Goal: Task Accomplishment & Management: Use online tool/utility

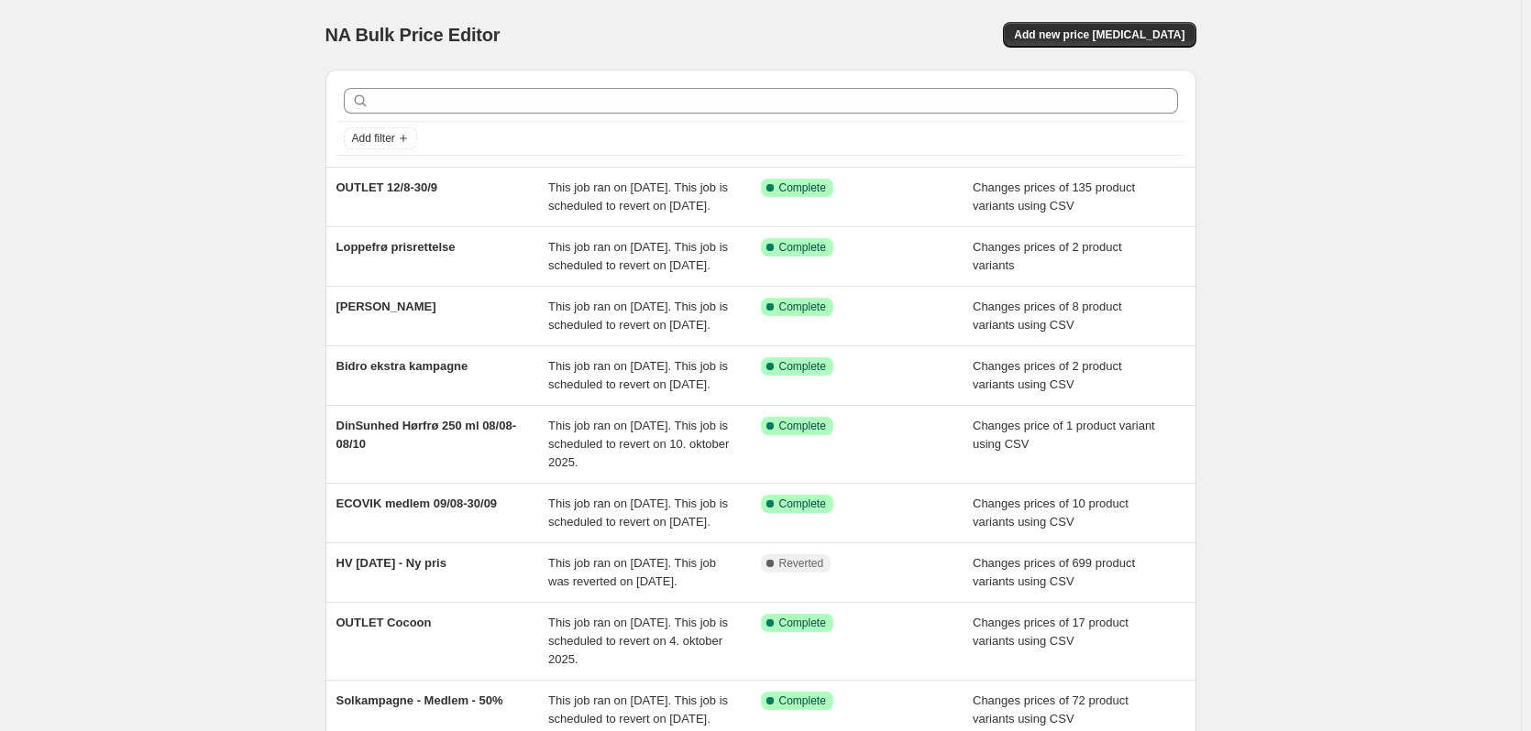
click at [1127, 21] on div "NA Bulk Price Editor. This page is ready NA Bulk Price Editor Add new price [ME…" at bounding box center [760, 35] width 871 height 70
click at [1125, 32] on span "Add new price [MEDICAL_DATA]" at bounding box center [1099, 34] width 170 height 15
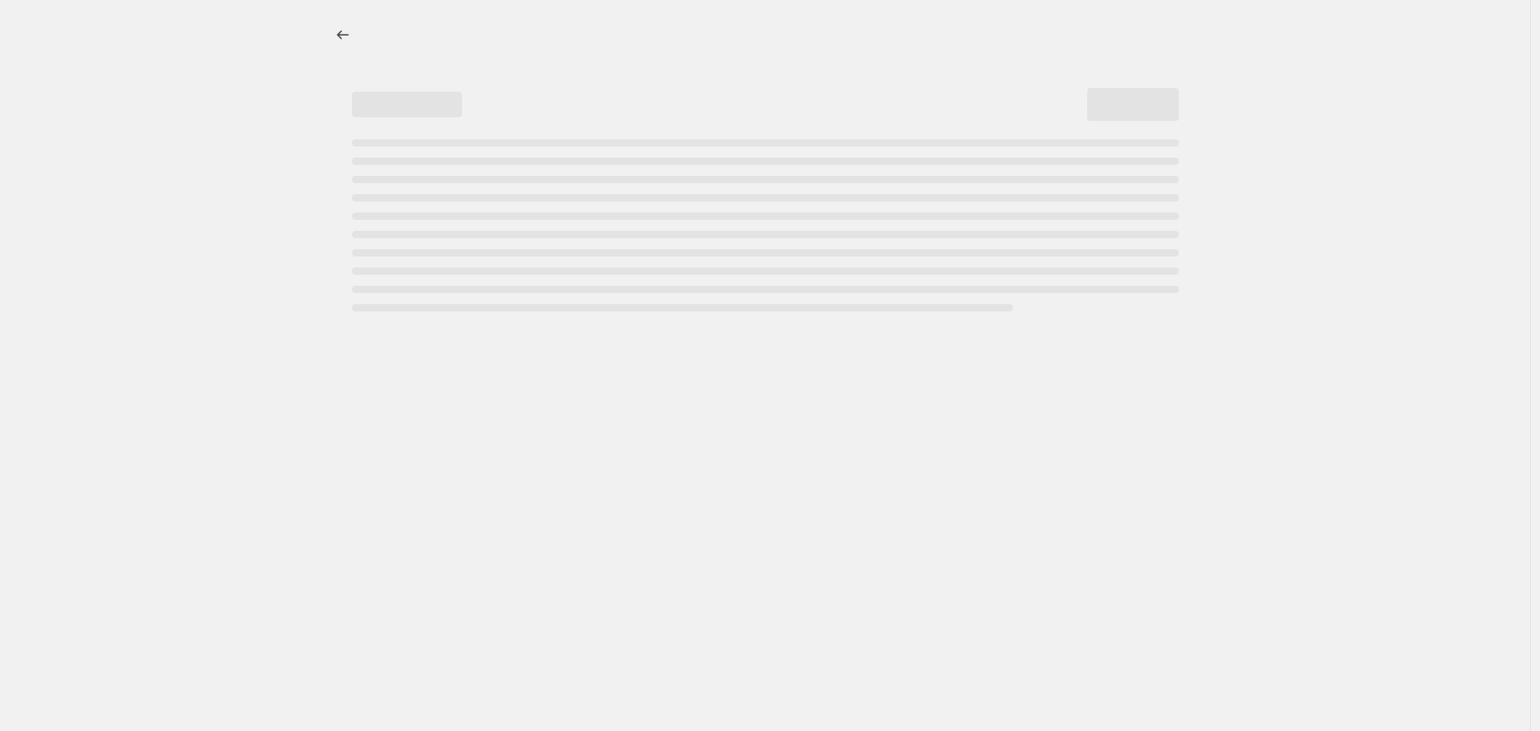
select select "percentage"
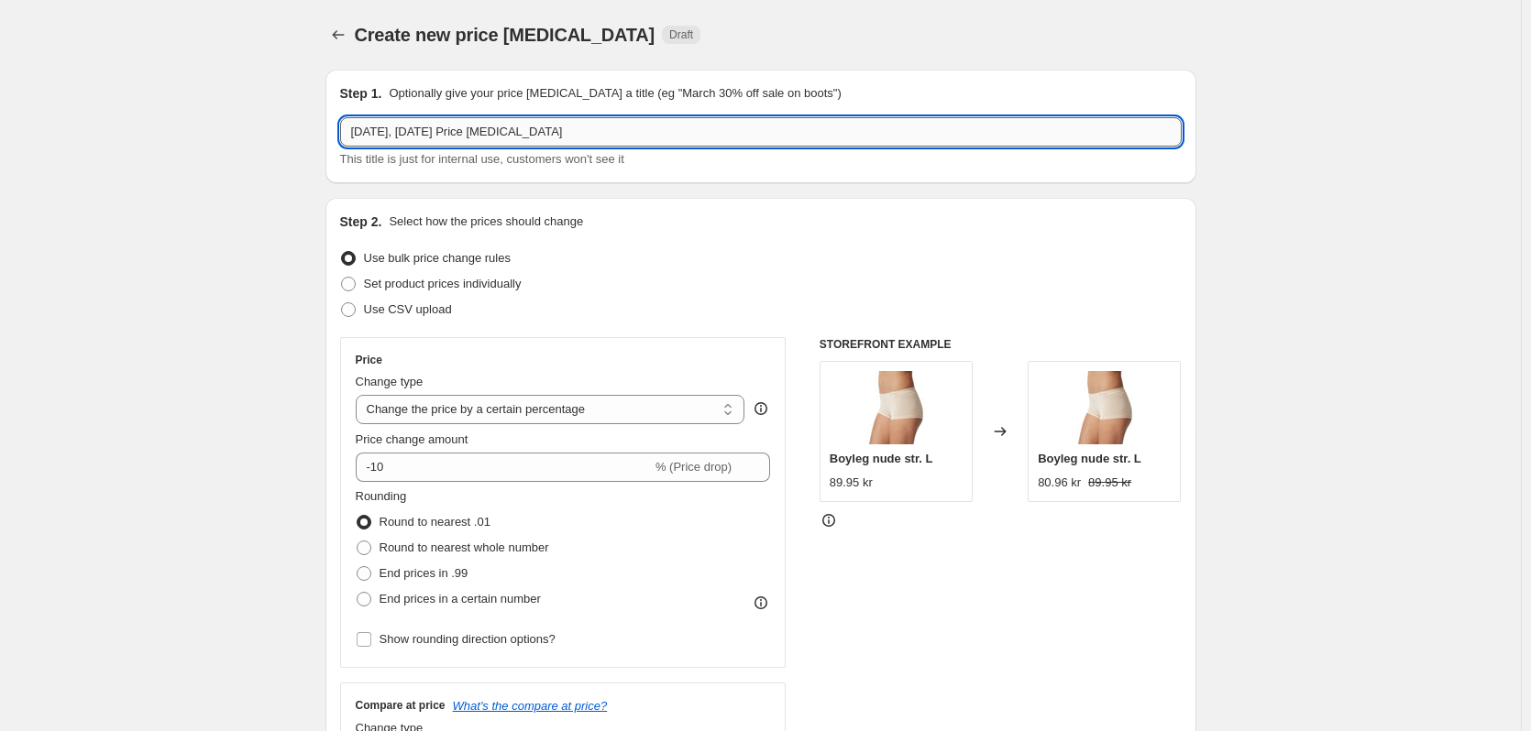
click at [453, 144] on input "[DATE], [DATE] Price [MEDICAL_DATA]" at bounding box center [760, 131] width 841 height 29
type input "OUTLET Nupo 13/8-30/9"
click at [407, 319] on label "Use CSV upload" at bounding box center [396, 310] width 112 height 26
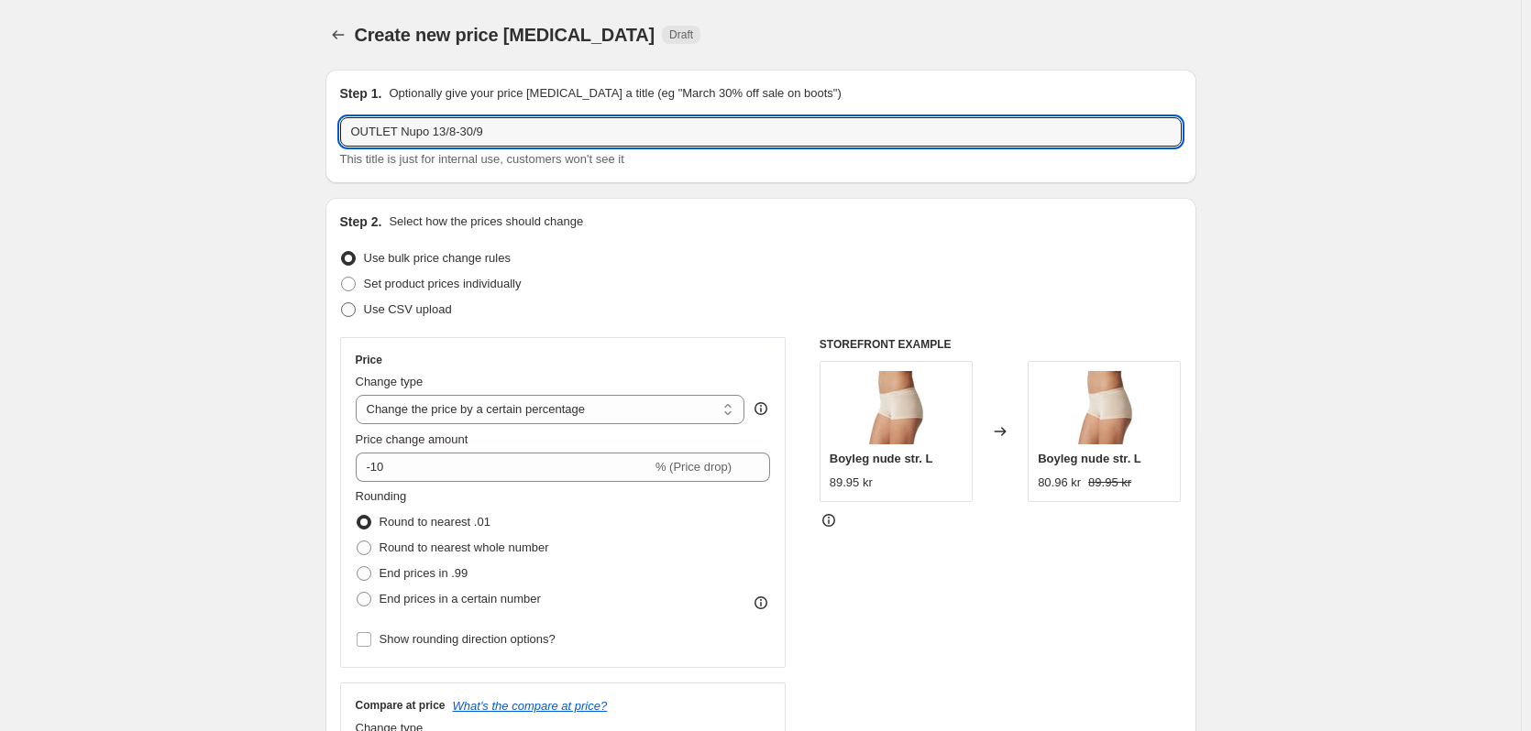
click at [342, 303] on input "Use CSV upload" at bounding box center [341, 302] width 1 height 1
radio input "true"
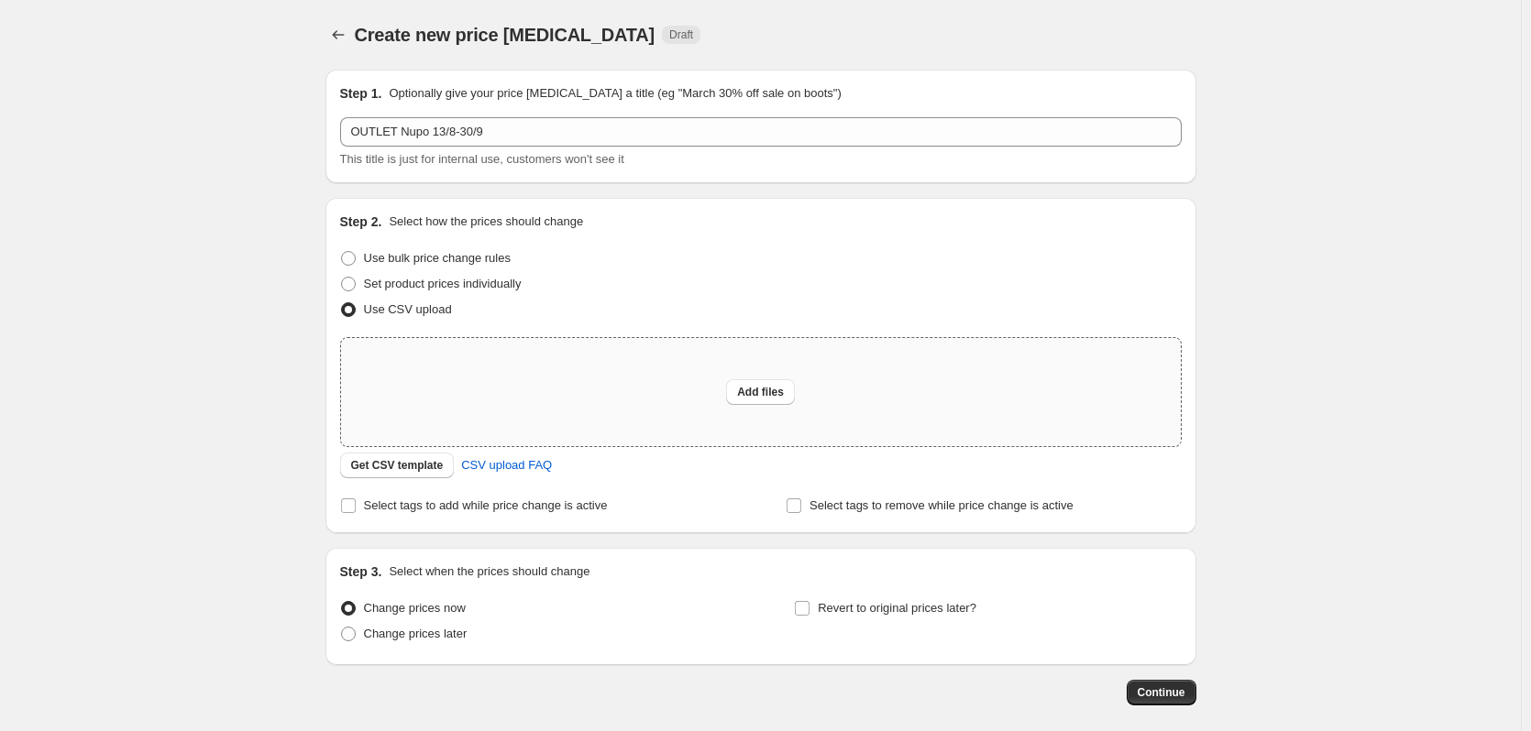
click at [692, 400] on div "Add files" at bounding box center [761, 392] width 840 height 108
type input "C:\fakepath\OUTLET [DATE] NUPO.csv"
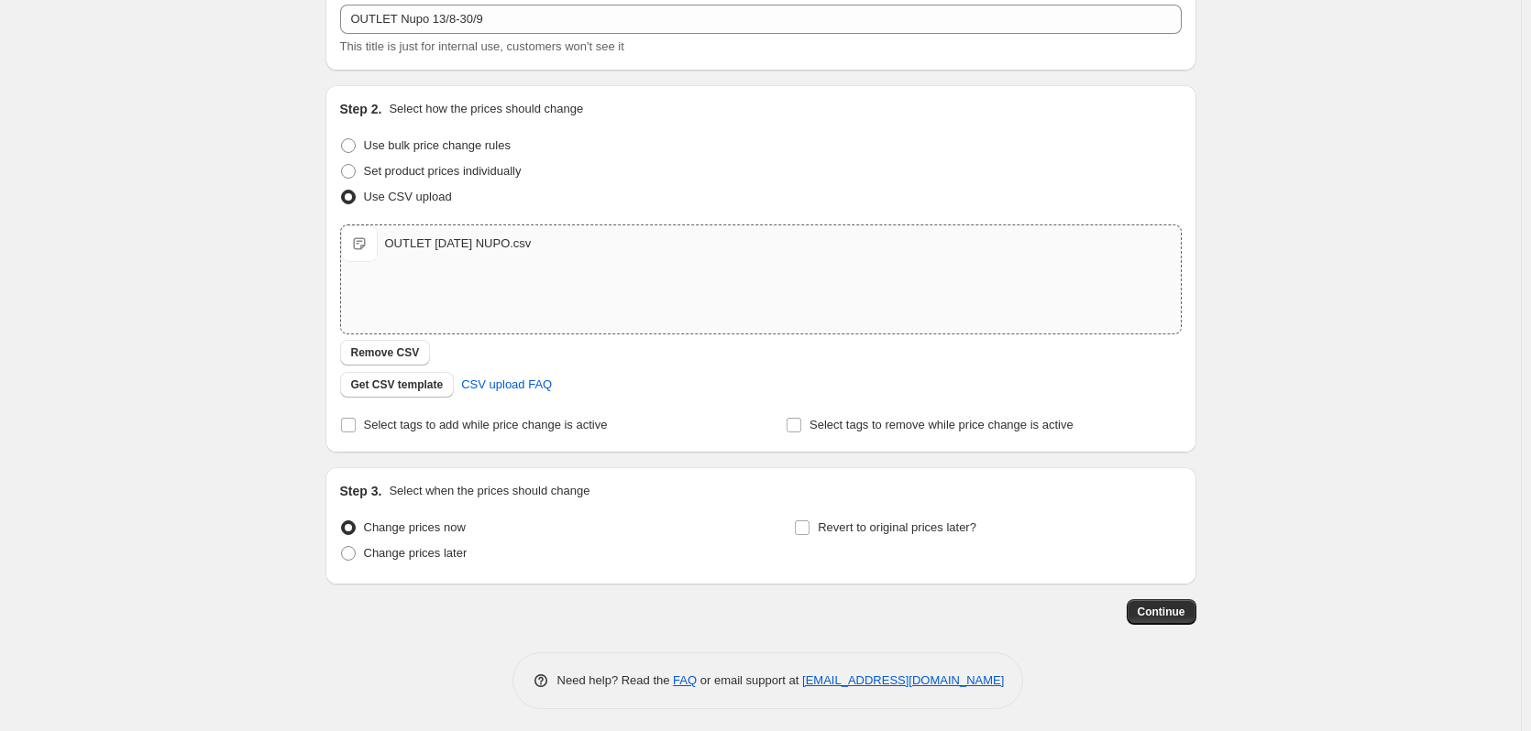
scroll to position [118, 0]
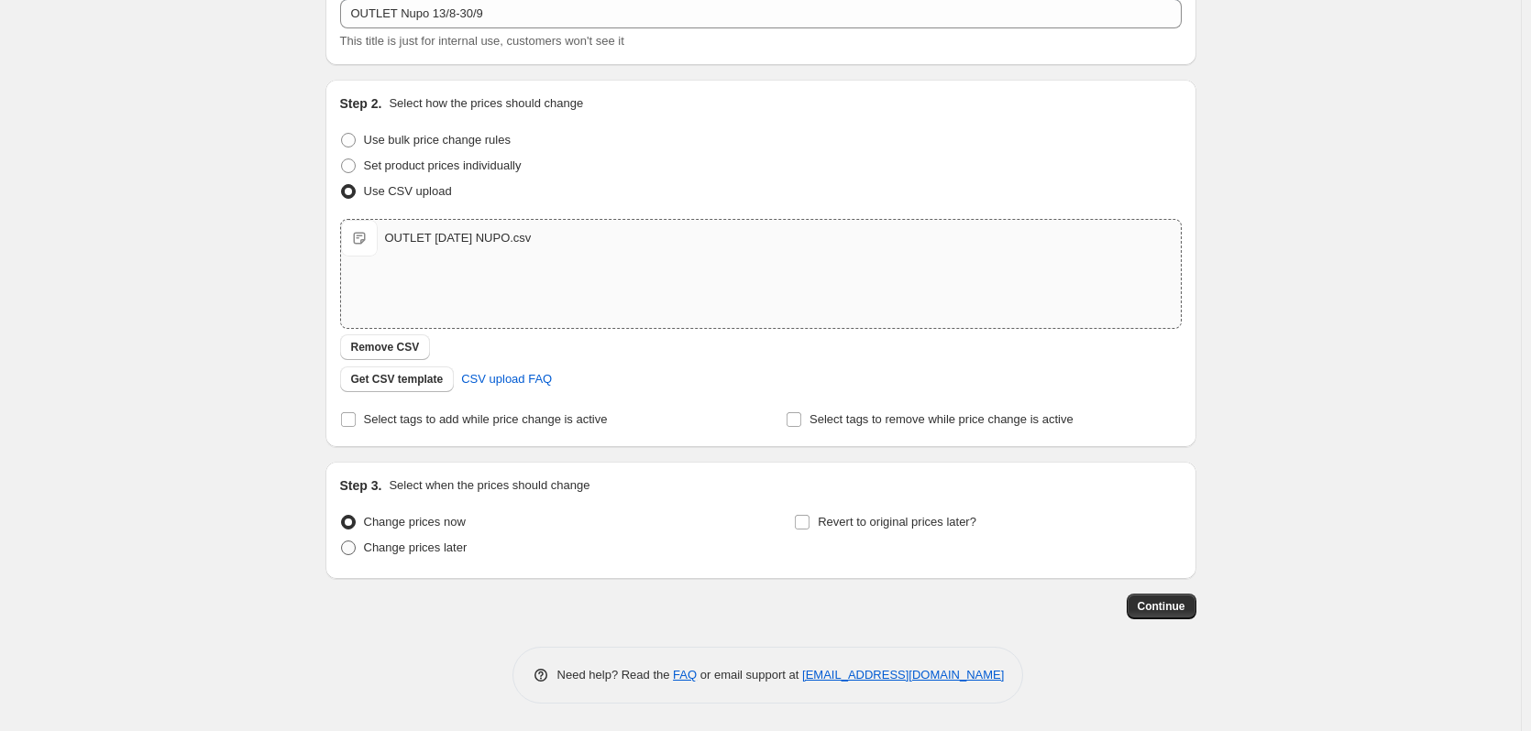
click at [434, 554] on span "Change prices later" at bounding box center [416, 548] width 104 height 14
click at [342, 542] on input "Change prices later" at bounding box center [341, 541] width 1 height 1
radio input "true"
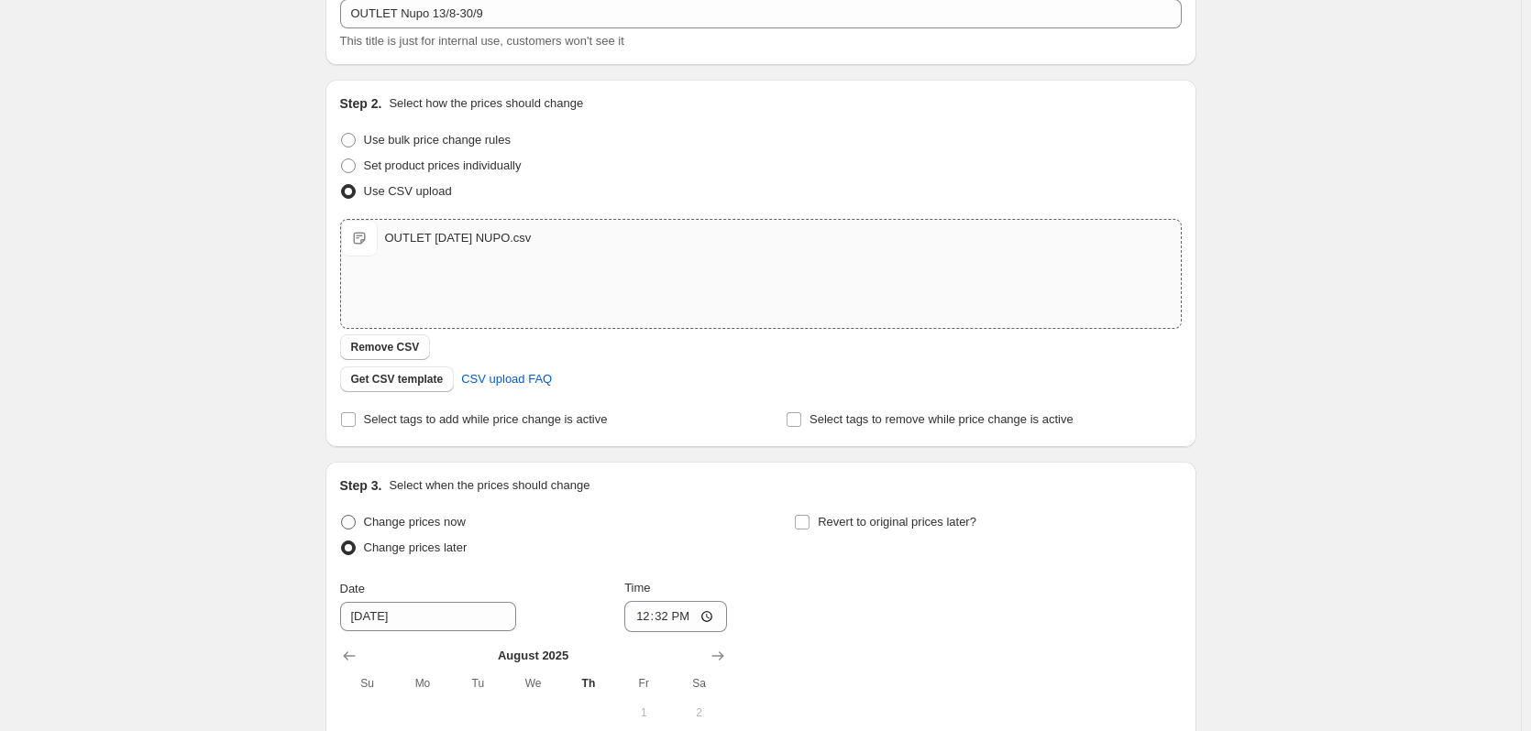
click at [434, 515] on span "Change prices now" at bounding box center [415, 522] width 102 height 14
click at [342, 515] on input "Change prices now" at bounding box center [341, 515] width 1 height 1
radio input "true"
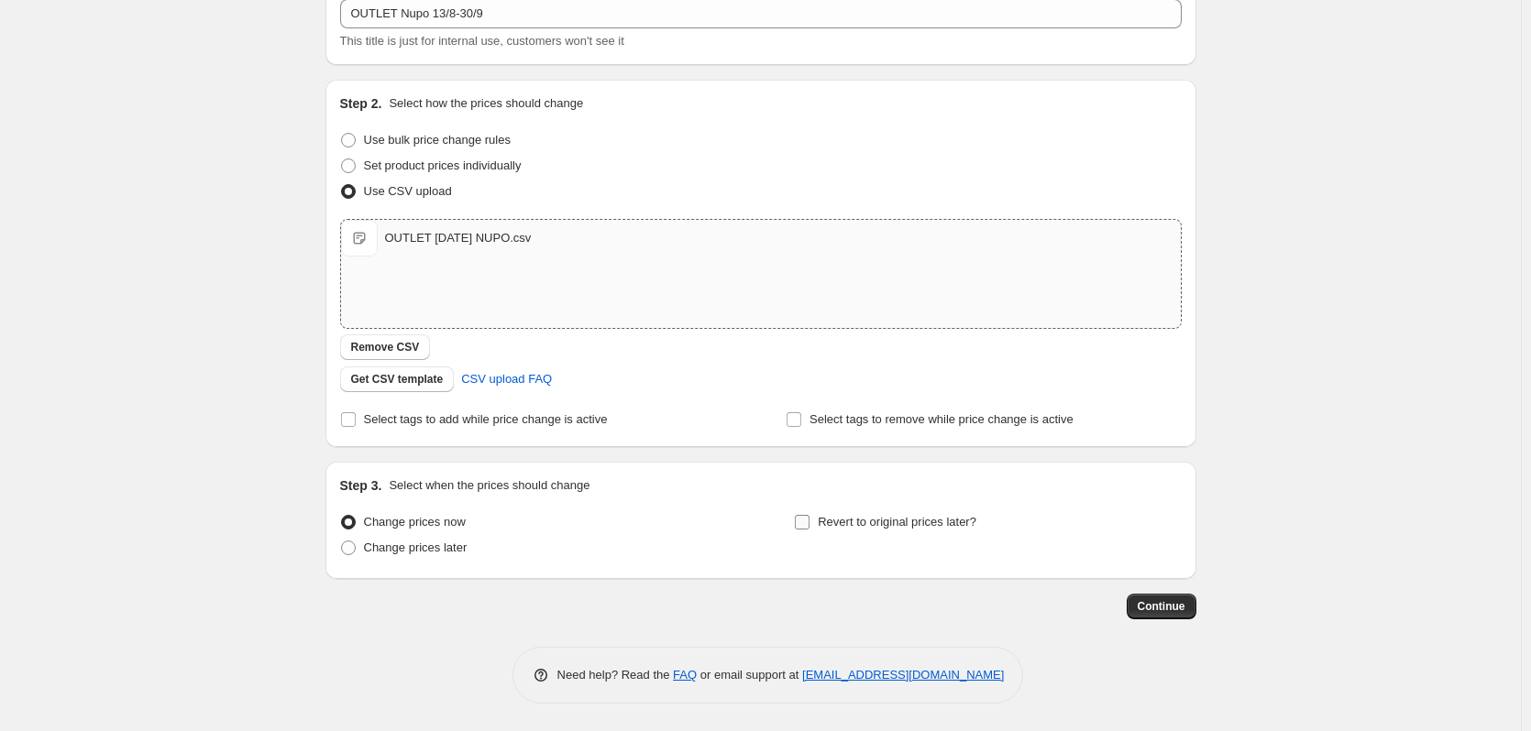
click at [822, 525] on label "Revert to original prices later?" at bounding box center [885, 523] width 182 height 26
click at [809, 525] on input "Revert to original prices later?" at bounding box center [802, 522] width 15 height 15
checkbox input "true"
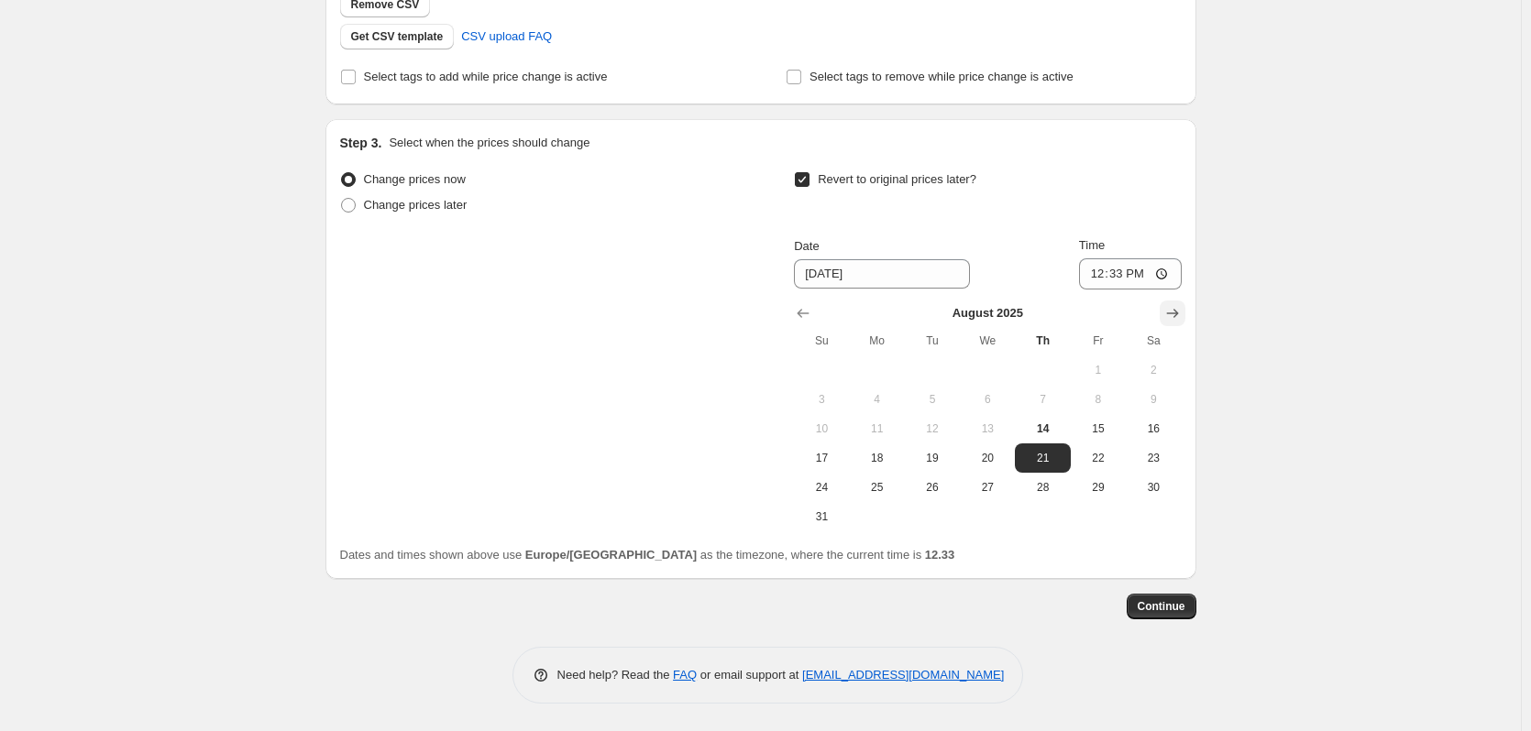
click at [1171, 313] on icon "Show next month, September 2025" at bounding box center [1172, 313] width 18 height 18
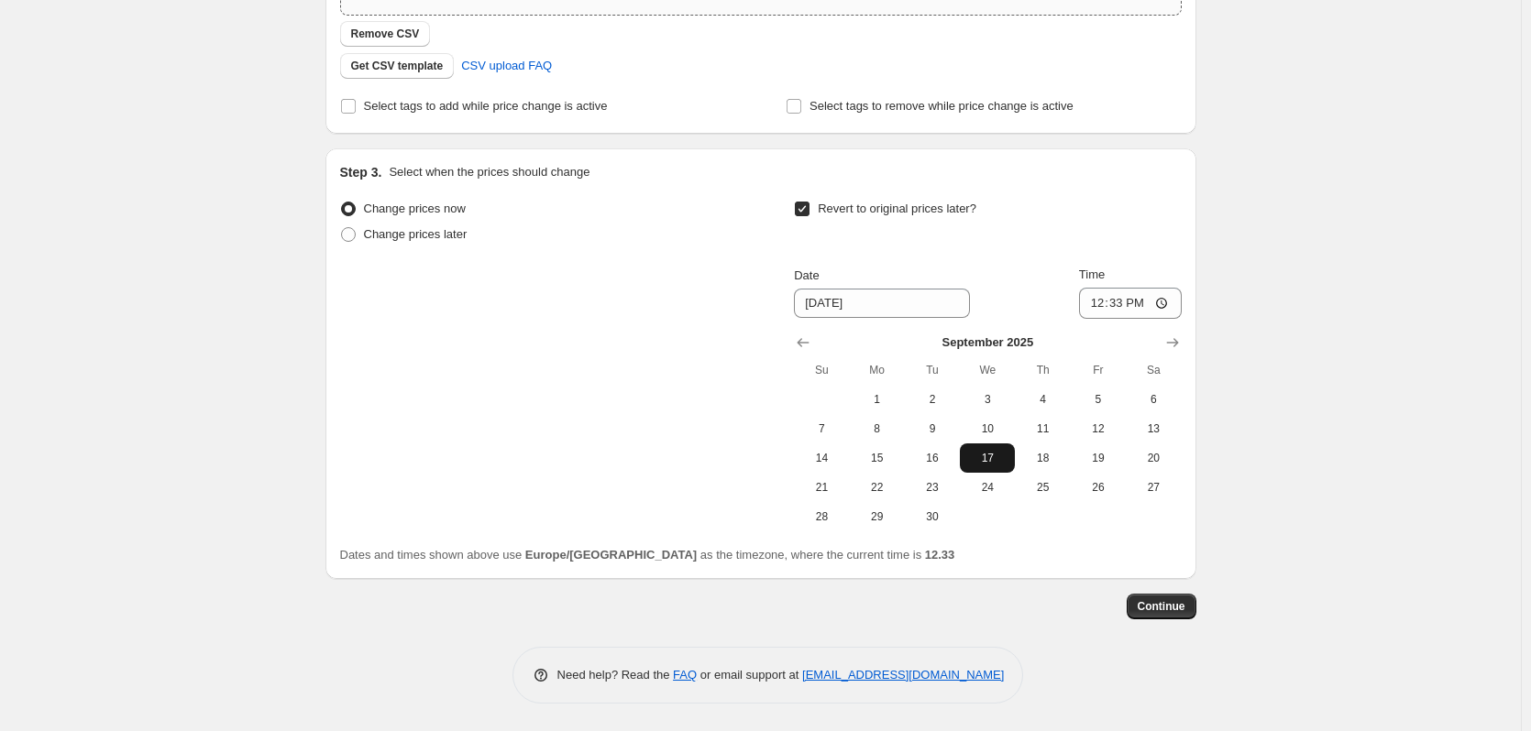
scroll to position [432, 0]
click at [929, 510] on span "30" at bounding box center [932, 517] width 40 height 15
type input "[DATE]"
click at [1127, 296] on input "12:33" at bounding box center [1130, 303] width 103 height 31
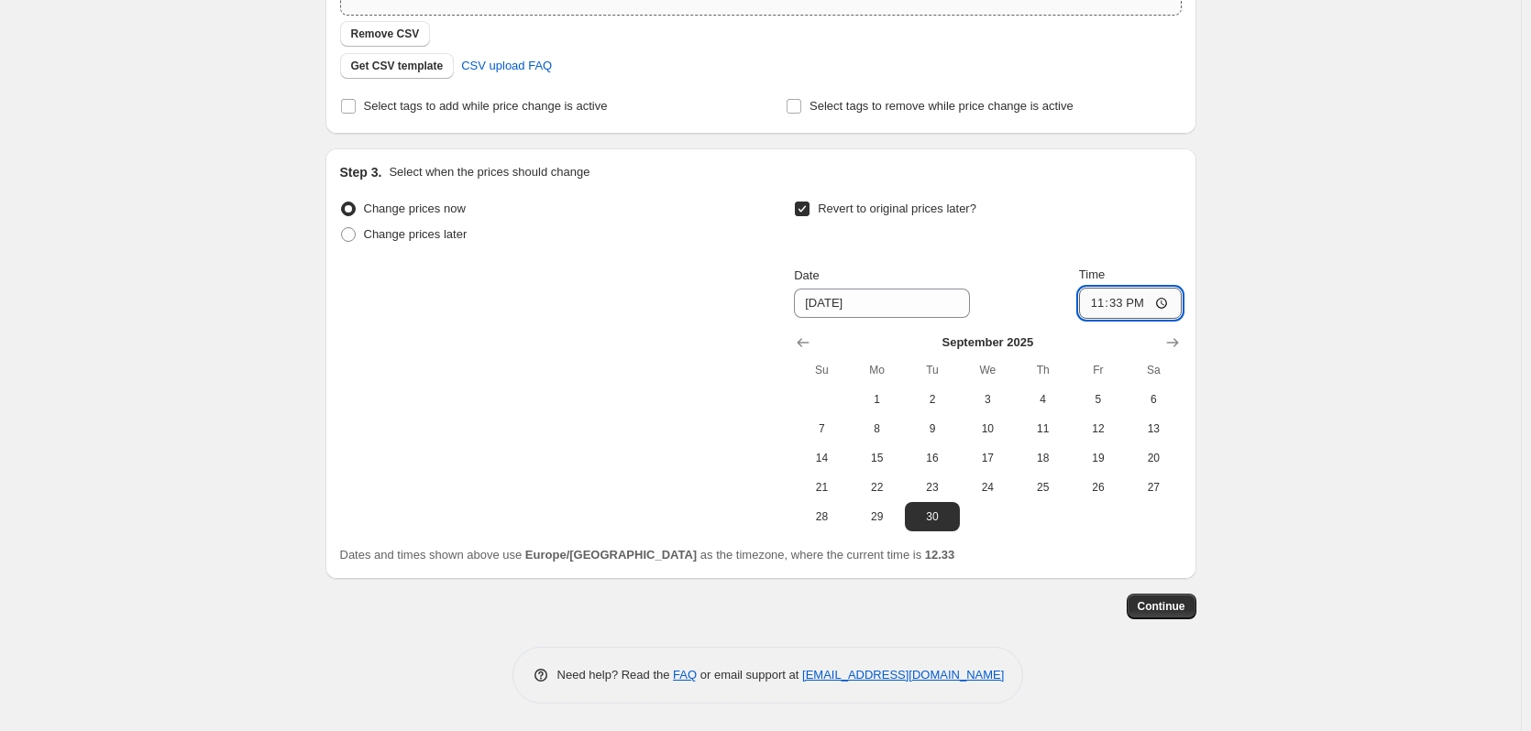
click at [1150, 301] on input "23:33" at bounding box center [1130, 303] width 103 height 31
click at [1145, 302] on input "23:33" at bounding box center [1130, 303] width 103 height 31
type input "23:59"
click at [1178, 617] on button "Continue" at bounding box center [1162, 607] width 70 height 26
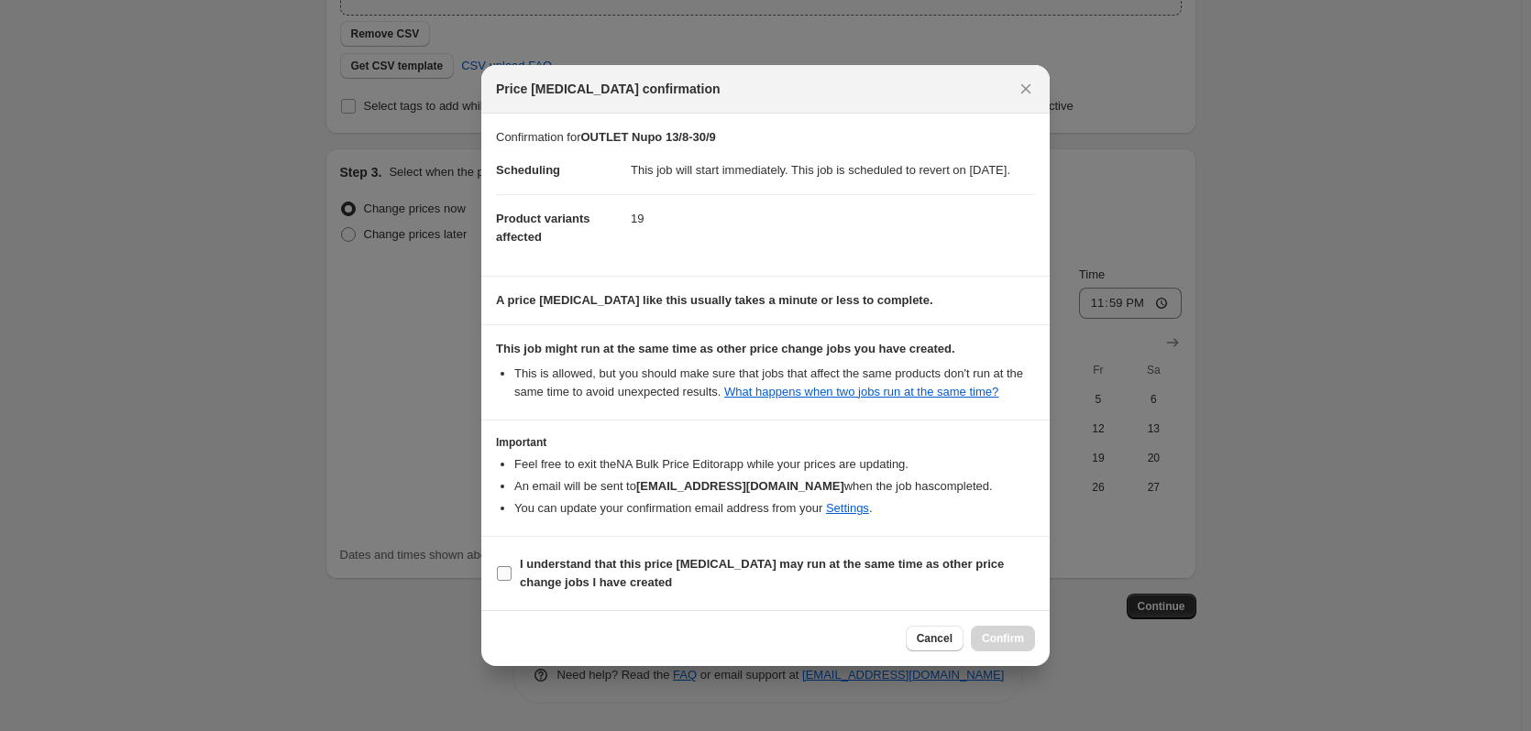
click at [563, 588] on b "I understand that this price [MEDICAL_DATA] may run at the same time as other p…" at bounding box center [762, 573] width 484 height 32
click at [511, 581] on input "I understand that this price [MEDICAL_DATA] may run at the same time as other p…" at bounding box center [504, 573] width 15 height 15
checkbox input "true"
click at [1021, 646] on span "Confirm" at bounding box center [1003, 639] width 42 height 15
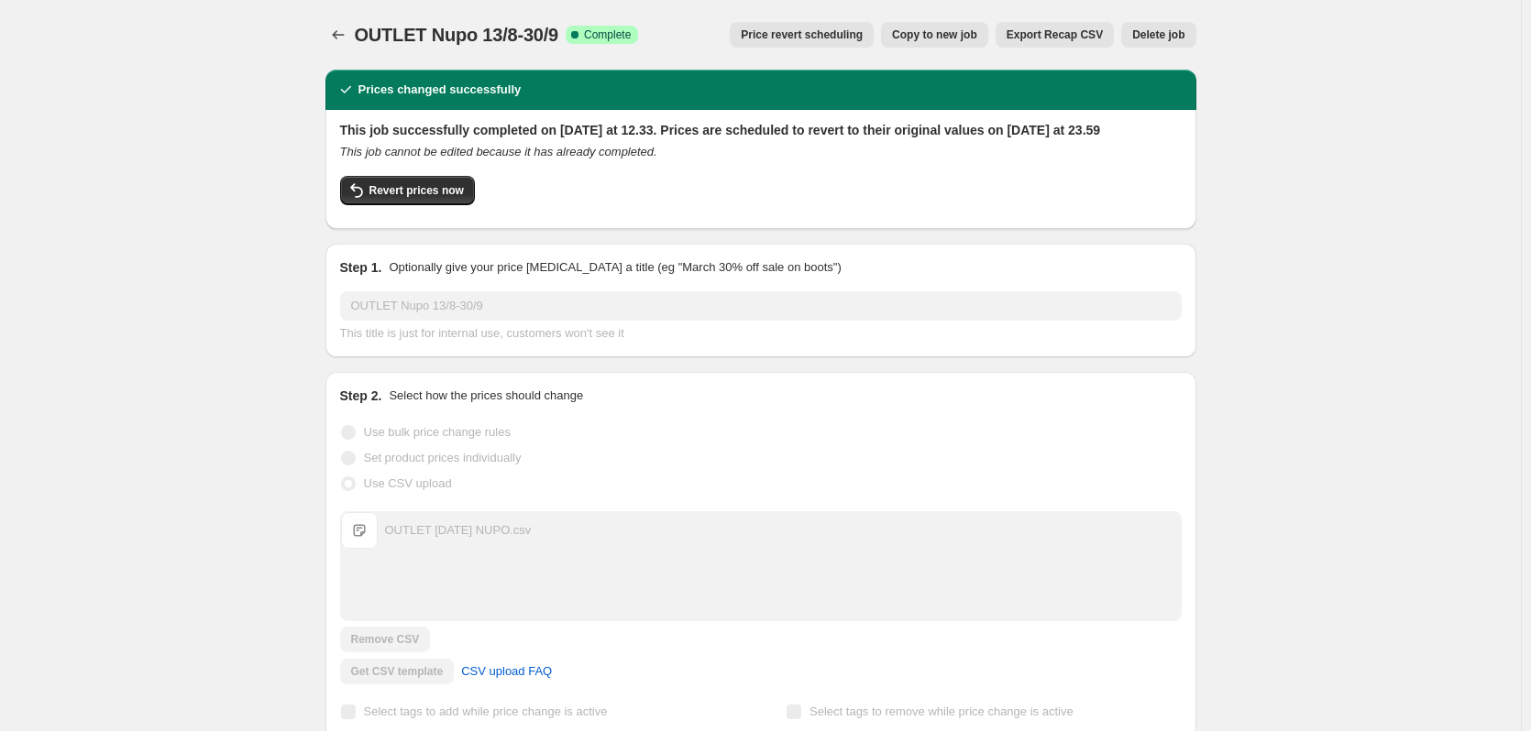
click at [342, 38] on icon "Price change jobs" at bounding box center [338, 35] width 18 height 18
